Goal: Obtain resource: Obtain resource

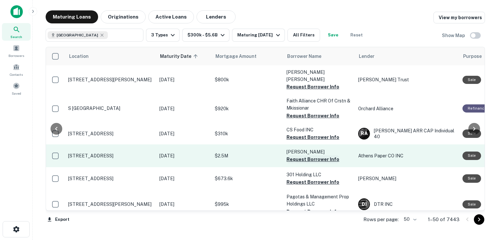
scroll to position [65, 55]
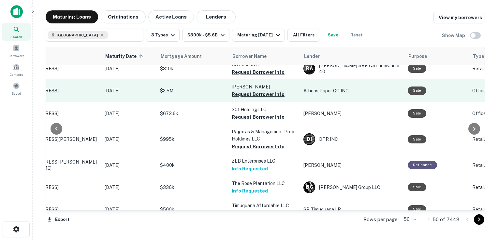
click at [248, 91] on button "Request Borrower Info" at bounding box center [258, 95] width 53 height 8
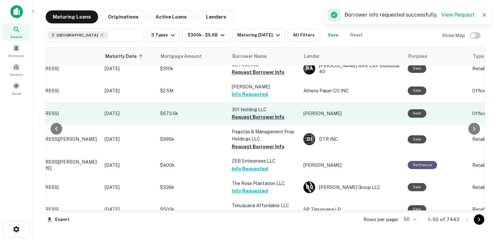
click at [249, 113] on button "Request Borrower Info" at bounding box center [258, 117] width 53 height 8
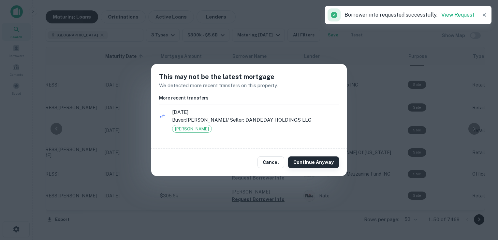
click at [324, 167] on button "Continue Anyway" at bounding box center [313, 163] width 51 height 12
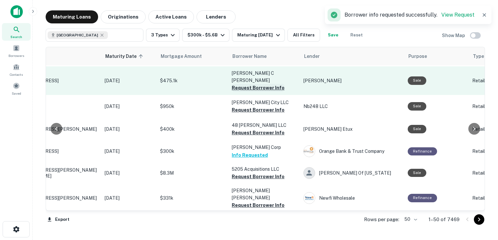
click at [248, 84] on button "Request Borrower Info" at bounding box center [258, 88] width 53 height 8
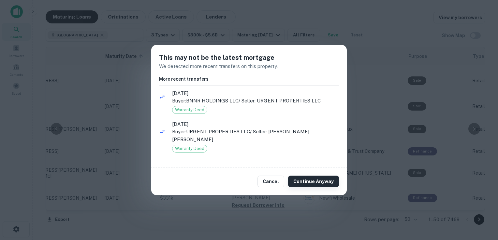
click at [318, 177] on button "Continue Anyway" at bounding box center [313, 182] width 51 height 12
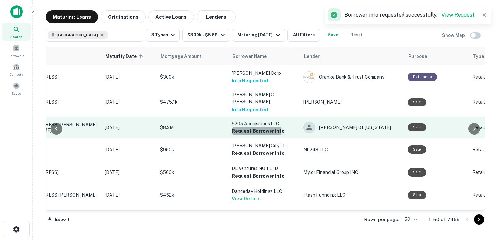
click at [255, 127] on button "Request Borrower Info" at bounding box center [258, 131] width 53 height 8
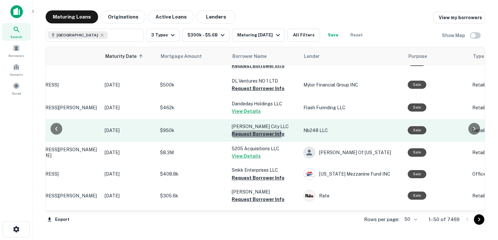
click at [255, 130] on button "Request Borrower Info" at bounding box center [258, 134] width 53 height 8
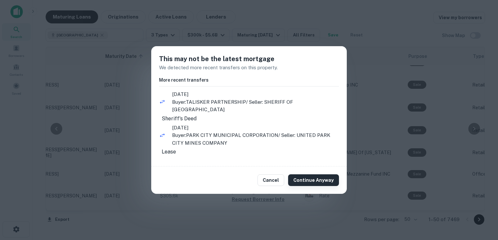
click at [311, 181] on button "Continue Anyway" at bounding box center [313, 181] width 51 height 12
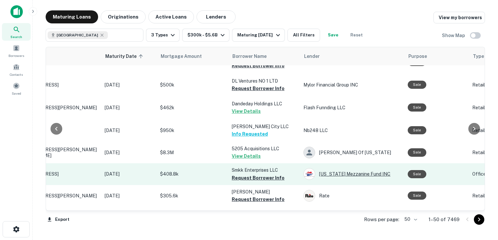
click at [327, 171] on div "[US_STATE] Mezzanine Fund INC" at bounding box center [352, 174] width 98 height 12
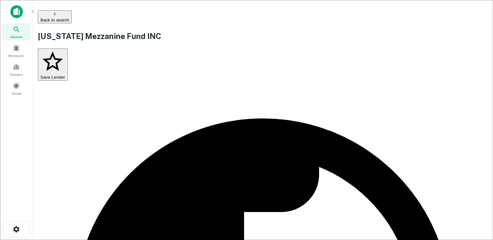
click at [68, 81] on button "Save Lender" at bounding box center [53, 65] width 30 height 33
click at [52, 17] on icon "button" at bounding box center [54, 13] width 5 height 5
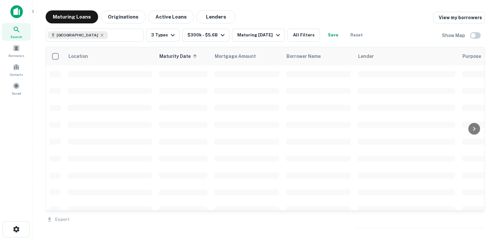
scroll to position [65, 0]
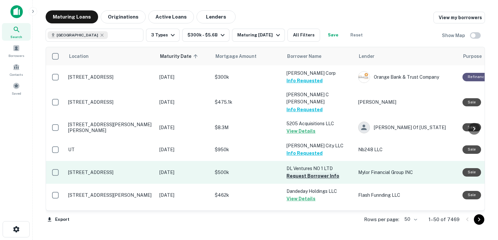
click at [305, 172] on button "Request Borrower Info" at bounding box center [312, 176] width 53 height 8
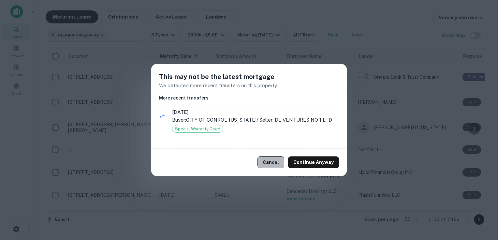
click at [277, 158] on button "Cancel" at bounding box center [270, 163] width 27 height 12
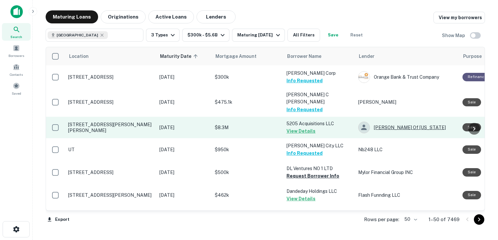
scroll to position [0, 0]
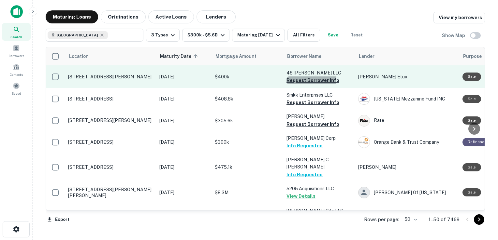
click at [299, 81] on button "Request Borrower Info" at bounding box center [312, 81] width 53 height 8
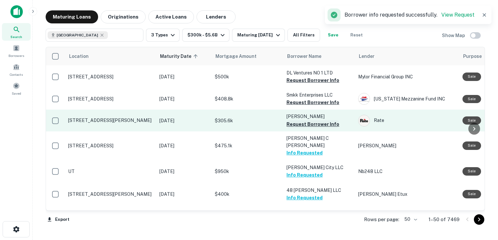
click at [306, 123] on button "Request Borrower Info" at bounding box center [312, 125] width 53 height 8
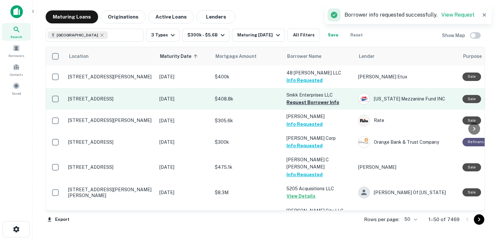
click at [300, 103] on button "Request Borrower Info" at bounding box center [312, 103] width 53 height 8
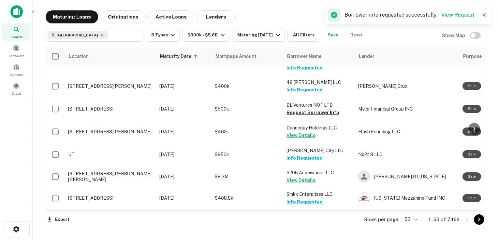
scroll to position [40, 0]
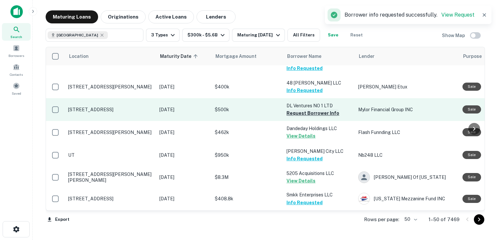
click at [300, 109] on button "Request Borrower Info" at bounding box center [312, 113] width 53 height 8
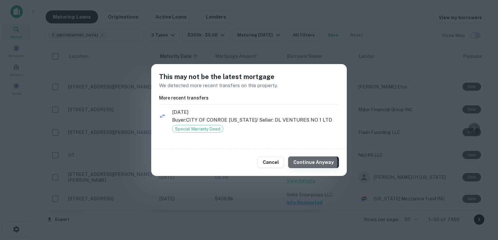
click at [310, 163] on button "Continue Anyway" at bounding box center [313, 163] width 51 height 12
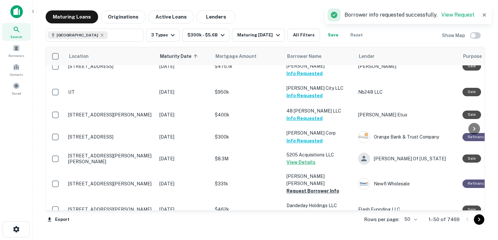
scroll to position [81, 0]
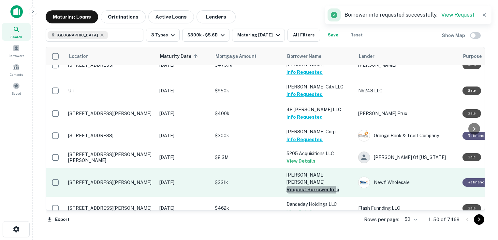
click at [308, 186] on button "Request Borrower Info" at bounding box center [312, 190] width 53 height 8
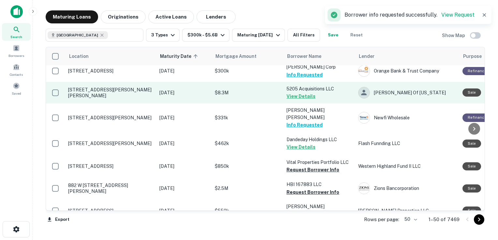
scroll to position [146, 0]
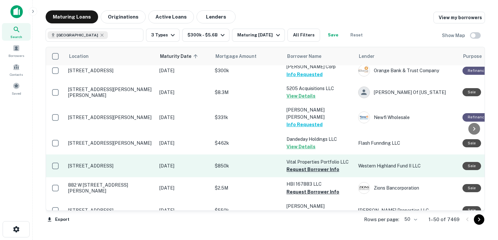
click at [306, 166] on button "Request Borrower Info" at bounding box center [312, 170] width 53 height 8
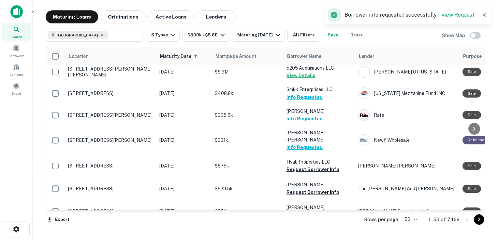
scroll to position [147, 0]
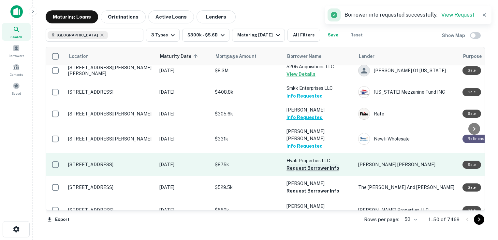
click at [310, 164] on button "Request Borrower Info" at bounding box center [312, 168] width 53 height 8
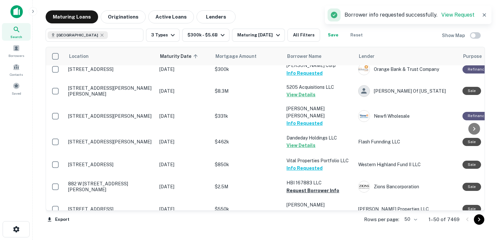
scroll to position [146, 0]
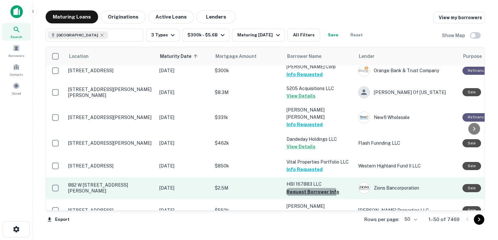
click at [307, 188] on button "Request Borrower Info" at bounding box center [312, 192] width 53 height 8
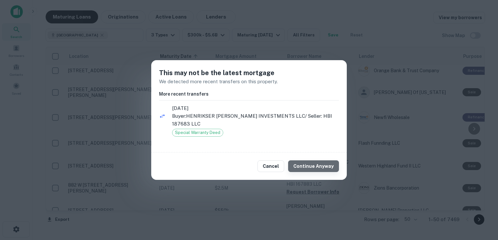
click at [317, 164] on button "Continue Anyway" at bounding box center [313, 167] width 51 height 12
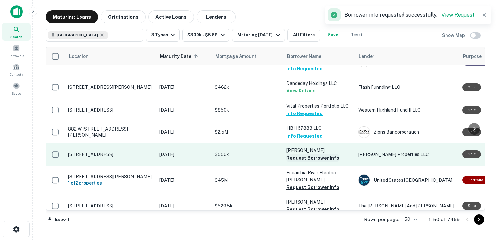
scroll to position [203, 0]
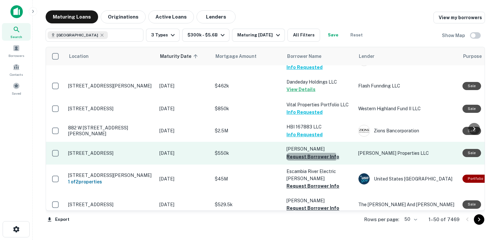
click at [305, 153] on button "Request Borrower Info" at bounding box center [312, 157] width 53 height 8
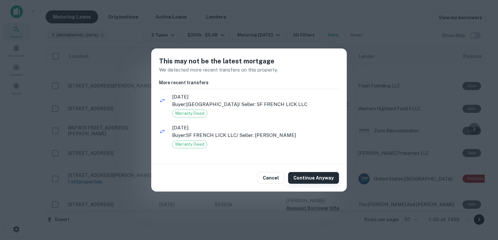
click at [314, 177] on button "Continue Anyway" at bounding box center [313, 178] width 51 height 12
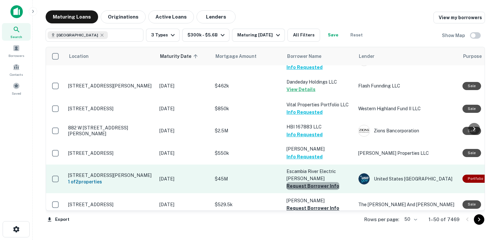
click at [313, 182] on button "Request Borrower Info" at bounding box center [312, 186] width 53 height 8
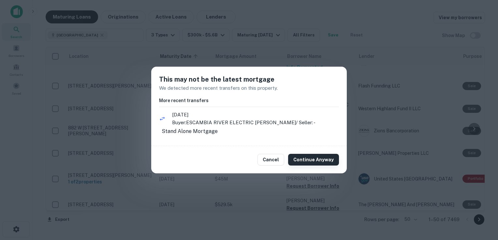
click at [317, 163] on button "Continue Anyway" at bounding box center [313, 160] width 51 height 12
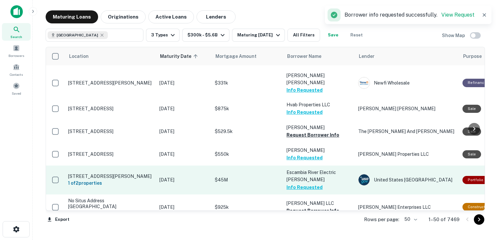
scroll to position [205, 0]
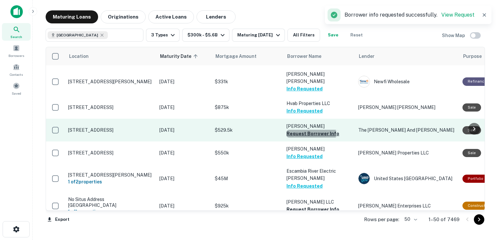
click at [301, 130] on button "Request Borrower Info" at bounding box center [312, 134] width 53 height 8
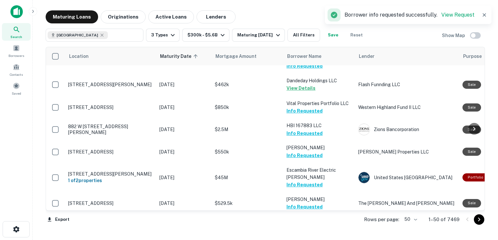
scroll to position [263, 0]
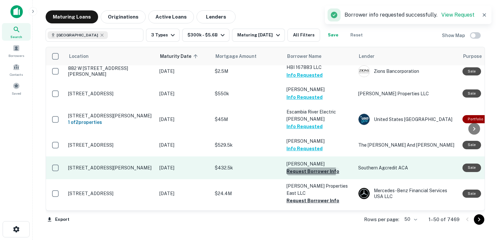
click at [308, 168] on button "Request Borrower Info" at bounding box center [312, 172] width 53 height 8
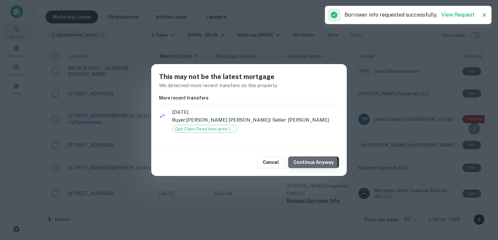
click at [310, 163] on button "Continue Anyway" at bounding box center [313, 163] width 51 height 12
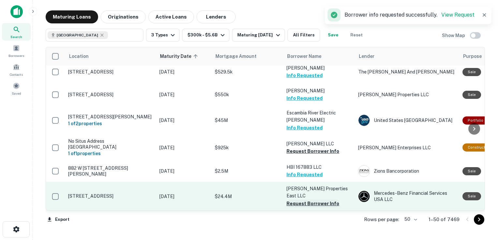
scroll to position [264, 0]
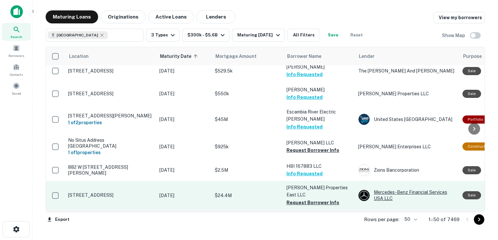
click at [363, 190] on img at bounding box center [363, 195] width 11 height 11
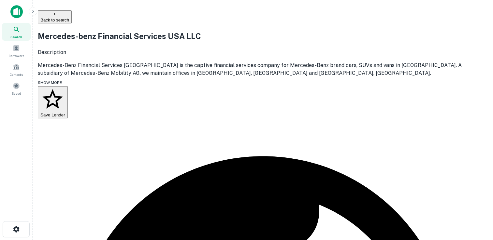
click at [68, 119] on button "Save Lender" at bounding box center [53, 102] width 30 height 33
click at [72, 17] on button "Back to search" at bounding box center [55, 16] width 34 height 13
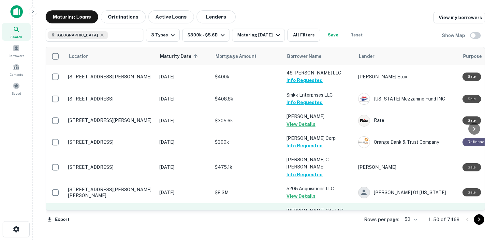
scroll to position [264, 0]
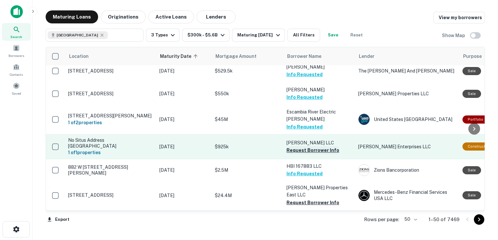
click at [304, 147] on button "Request Borrower Info" at bounding box center [312, 151] width 53 height 8
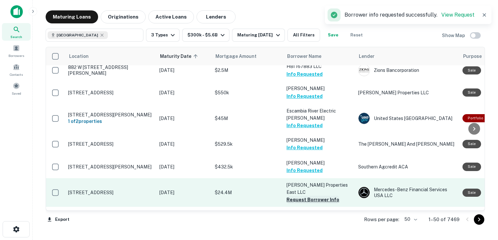
scroll to position [263, 0]
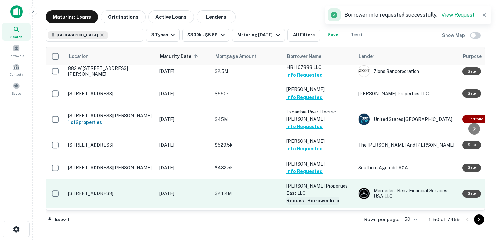
click at [304, 197] on button "Request Borrower Info" at bounding box center [312, 201] width 53 height 8
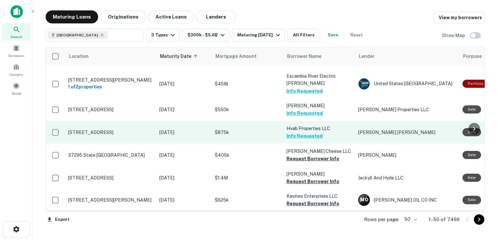
scroll to position [330, 0]
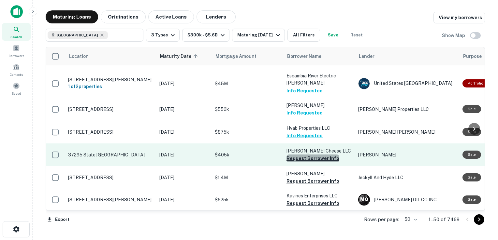
click at [314, 155] on button "Request Borrower Info" at bounding box center [312, 159] width 53 height 8
